Goal: Information Seeking & Learning: Learn about a topic

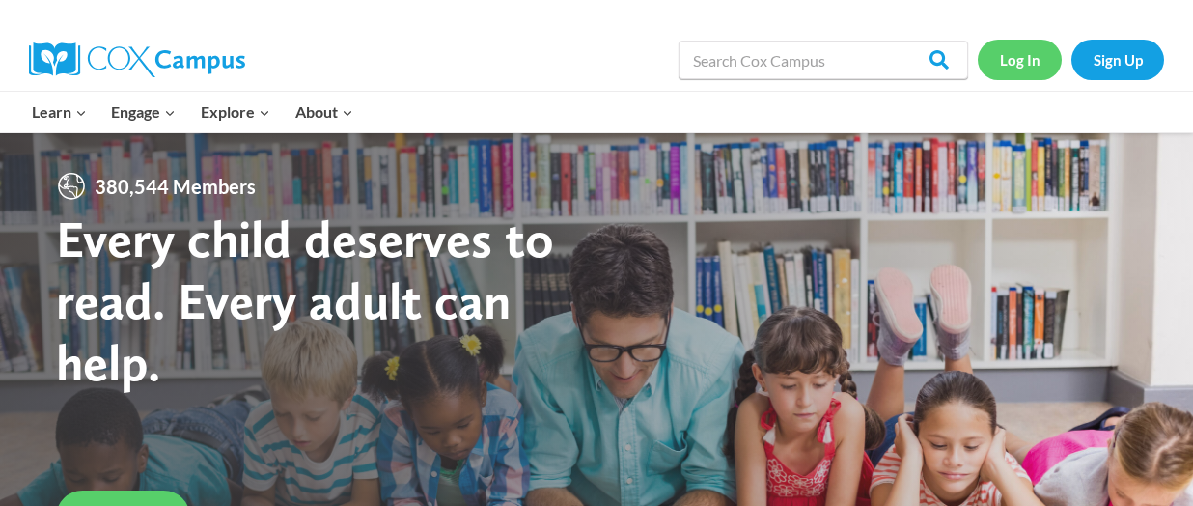
click at [1017, 58] on link "Log In" at bounding box center [1020, 60] width 84 height 40
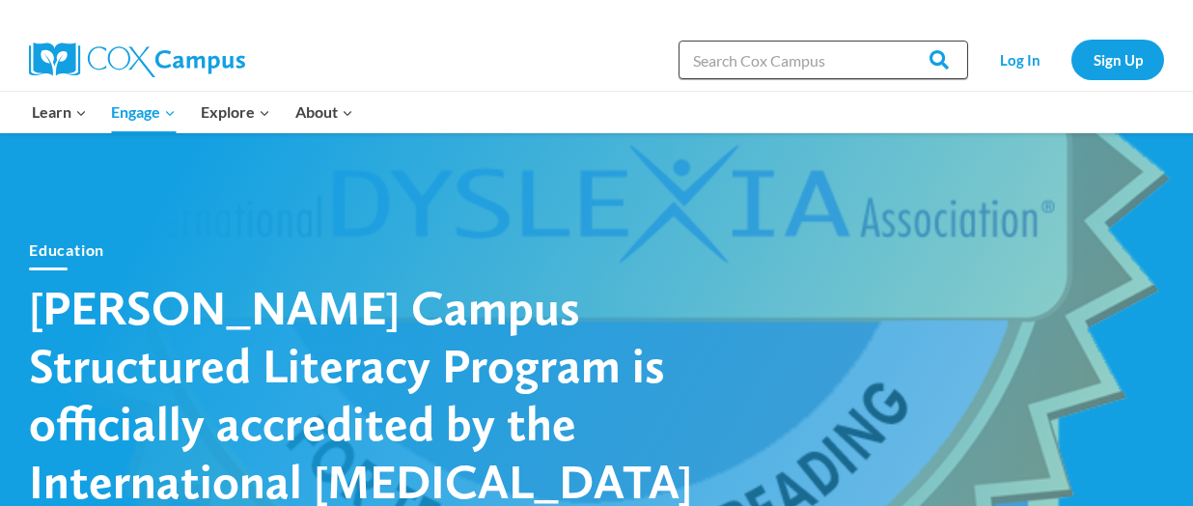
click at [718, 60] on input "Search in [URL][DOMAIN_NAME]" at bounding box center [822, 60] width 289 height 39
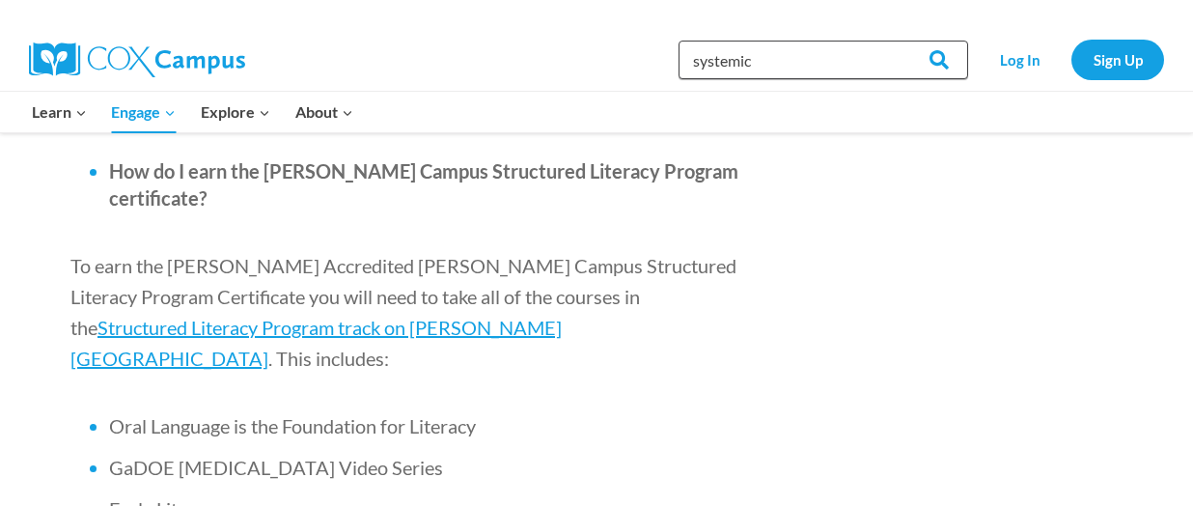
scroll to position [1254, 0]
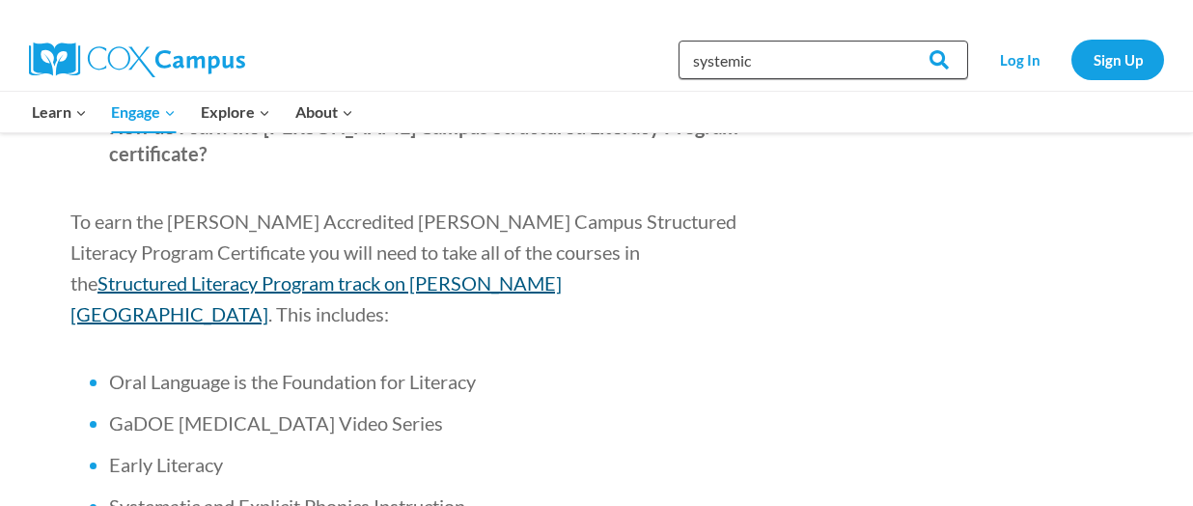
type input "systemic"
click at [562, 271] on span "Structured Literacy Program track on [PERSON_NAME][GEOGRAPHIC_DATA]" at bounding box center [315, 298] width 491 height 54
